Goal: Task Accomplishment & Management: Manage account settings

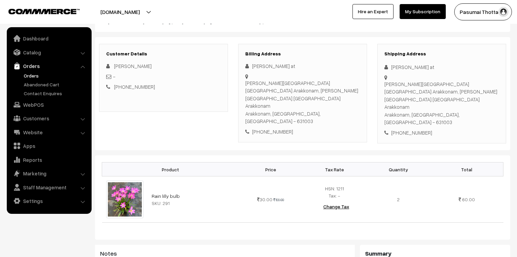
scroll to position [54, 0]
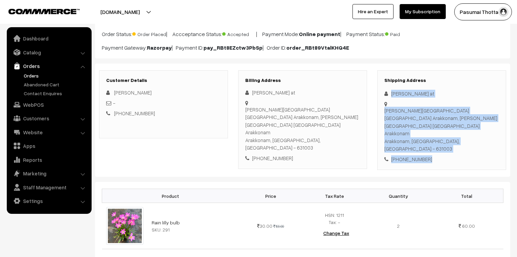
drag, startPoint x: 394, startPoint y: 98, endPoint x: 446, endPoint y: 134, distance: 63.6
click at [446, 134] on div "Shipping Address Ishani at Nagalamman nagar second Cross Street Arakkonam, Naga…" at bounding box center [441, 120] width 129 height 100
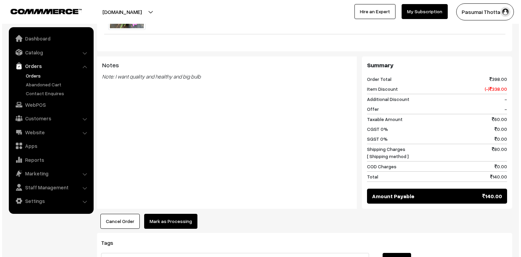
scroll to position [272, 0]
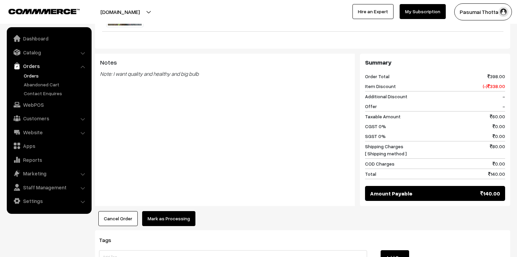
click at [160, 211] on button "Mark as Processing" at bounding box center [168, 218] width 53 height 15
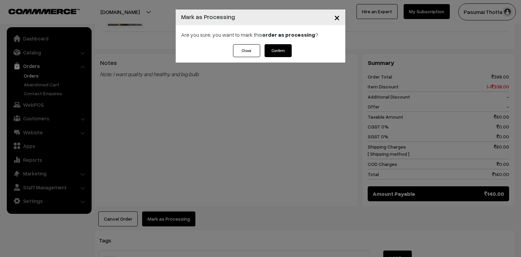
click at [284, 48] on button "Confirm" at bounding box center [278, 50] width 27 height 13
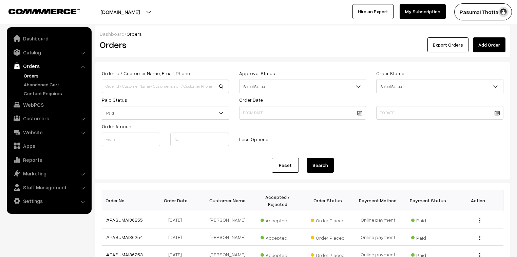
scroll to position [109, 0]
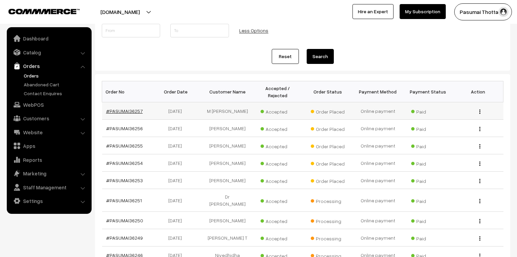
drag, startPoint x: 137, startPoint y: 99, endPoint x: 125, endPoint y: 104, distance: 13.3
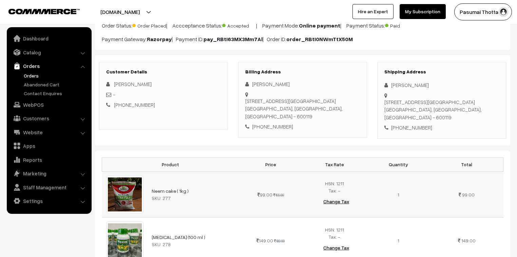
scroll to position [54, 0]
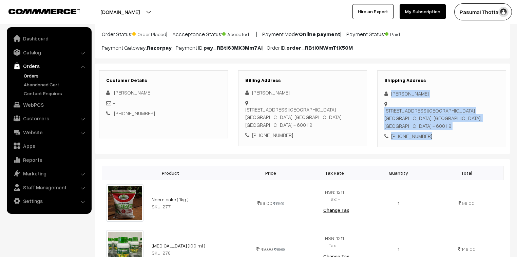
drag, startPoint x: 391, startPoint y: 92, endPoint x: 434, endPoint y: 137, distance: 62.6
click at [434, 137] on div "Shipping Address Krishna Kumar No 231 Village high road, Ponnaimman kovil 1st S…" at bounding box center [441, 108] width 129 height 77
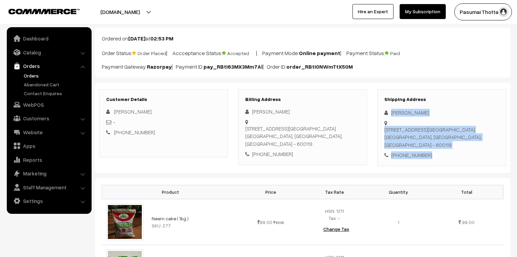
scroll to position [27, 0]
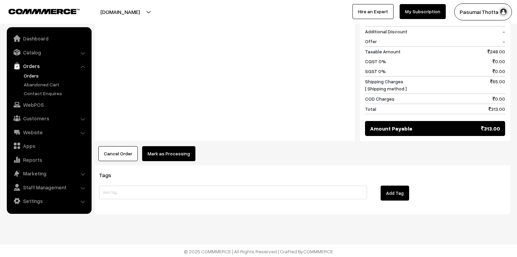
click at [159, 149] on button "Mark as Processing" at bounding box center [168, 153] width 53 height 15
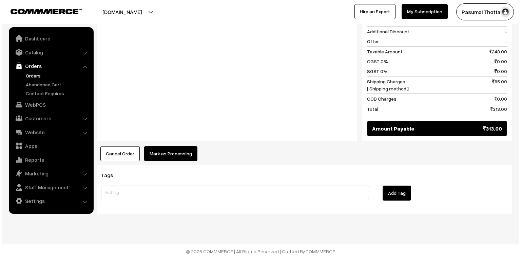
scroll to position [360, 0]
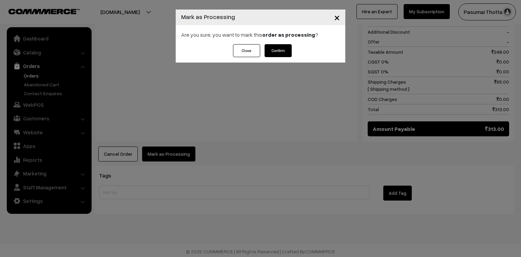
click at [289, 52] on button "Confirm" at bounding box center [278, 50] width 27 height 13
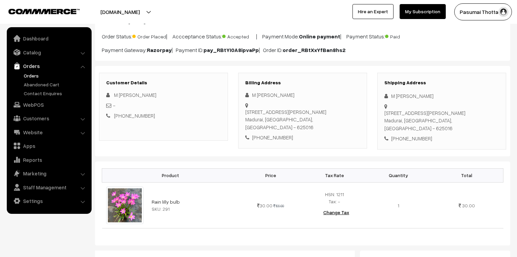
scroll to position [54, 0]
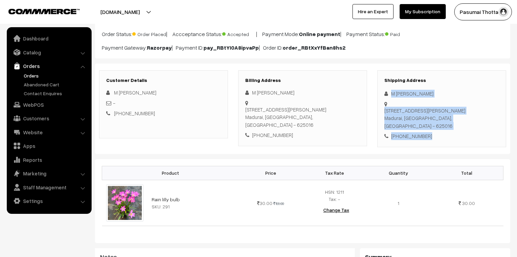
drag, startPoint x: 392, startPoint y: 94, endPoint x: 447, endPoint y: 132, distance: 66.8
click at [447, 132] on div "Shipping Address M [PERSON_NAME] [STREET_ADDRESS][PERSON_NAME] [PHONE_NUMBER]" at bounding box center [441, 108] width 129 height 77
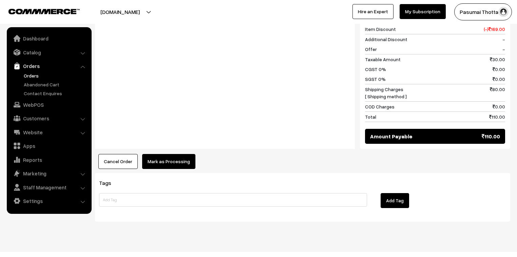
click at [173, 154] on button "Mark as Processing" at bounding box center [168, 161] width 53 height 15
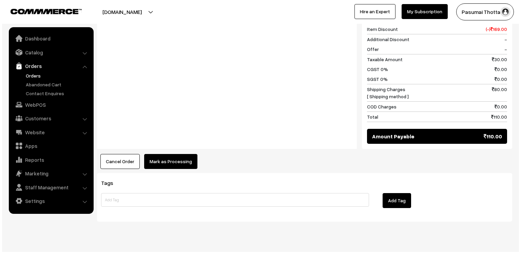
scroll to position [305, 0]
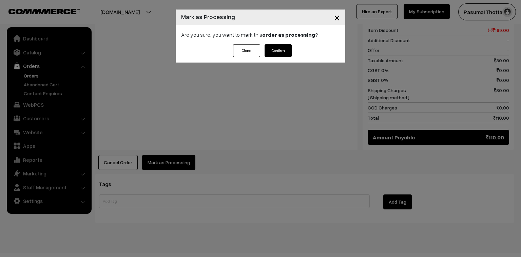
click at [278, 44] on button "Confirm" at bounding box center [278, 50] width 27 height 13
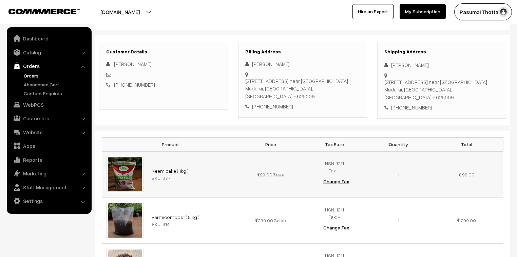
scroll to position [81, 0]
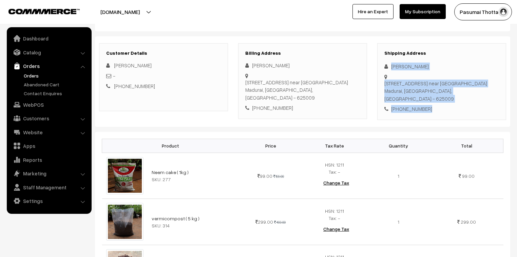
drag, startPoint x: 391, startPoint y: 66, endPoint x: 432, endPoint y: 95, distance: 49.9
click at [432, 95] on div "Shipping Address Tharuni S R 7/1, Krishnapuram 1st Street near murugan tex Madu…" at bounding box center [441, 81] width 129 height 77
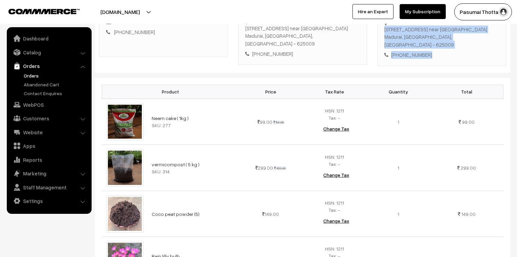
scroll to position [136, 0]
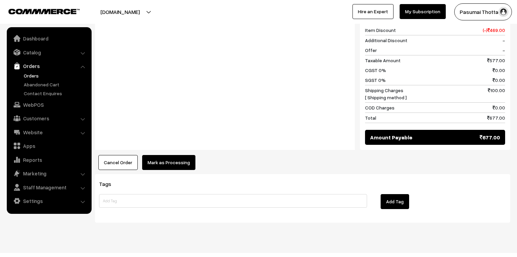
click at [174, 155] on button "Mark as Processing" at bounding box center [168, 162] width 53 height 15
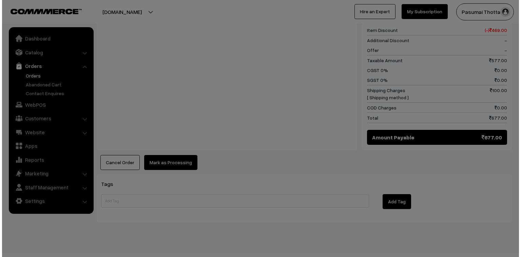
scroll to position [444, 0]
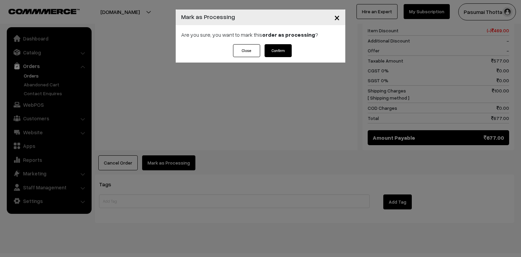
click at [278, 53] on button "Confirm" at bounding box center [278, 50] width 27 height 13
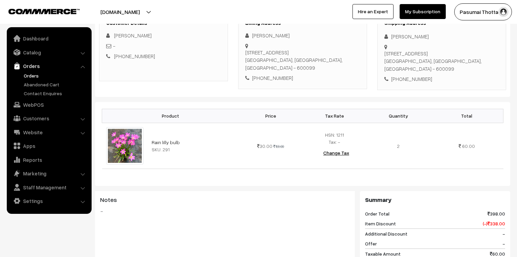
scroll to position [109, 0]
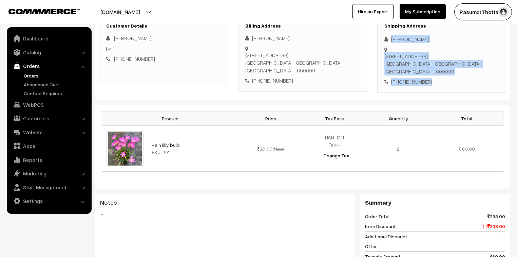
drag, startPoint x: 390, startPoint y: 39, endPoint x: 431, endPoint y: 89, distance: 64.4
click at [431, 89] on div "Shipping Address [PERSON_NAME] [STREET_ADDRESS] [PHONE_NUMBER]" at bounding box center [441, 54] width 129 height 77
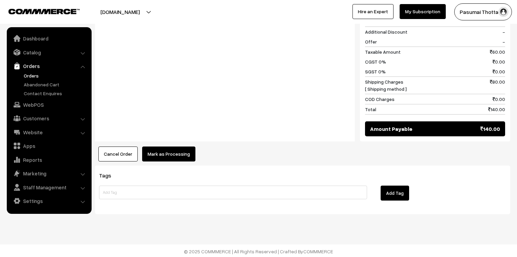
scroll to position [313, 0]
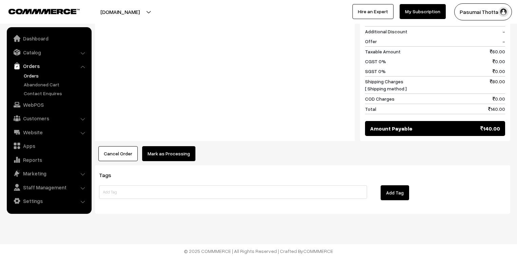
click at [164, 153] on button "Mark as Processing" at bounding box center [168, 153] width 53 height 15
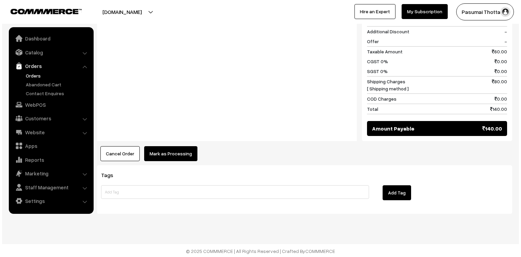
scroll to position [314, 0]
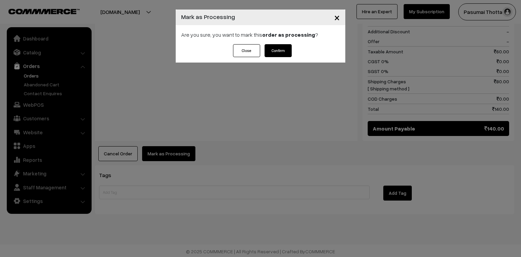
click at [284, 49] on button "Confirm" at bounding box center [278, 50] width 27 height 13
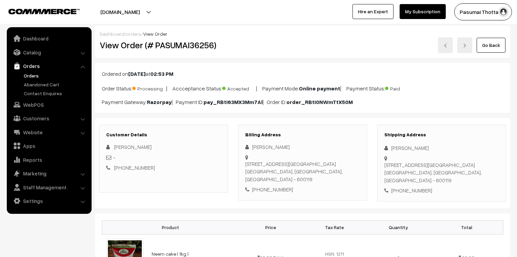
scroll to position [109, 0]
